Goal: Information Seeking & Learning: Learn about a topic

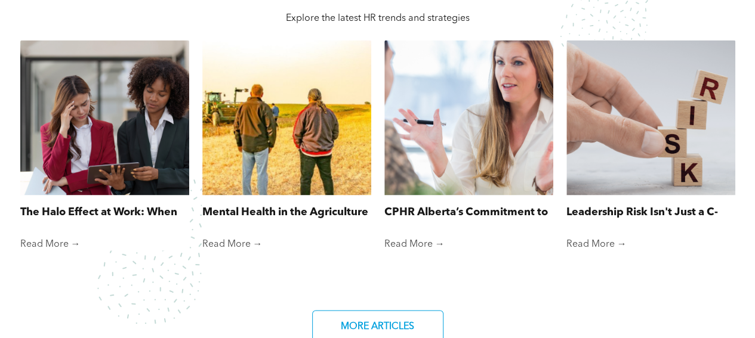
scroll to position [1014, 0]
